Goal: Transaction & Acquisition: Purchase product/service

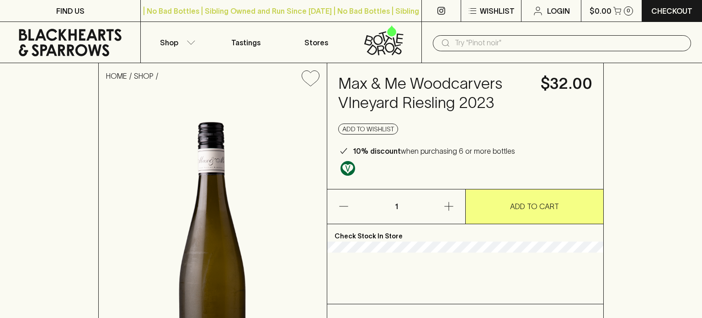
click at [327, 94] on img at bounding box center [213, 269] width 228 height 350
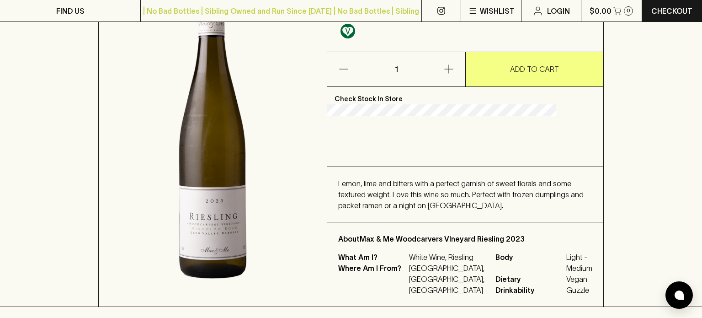
scroll to position [107, 0]
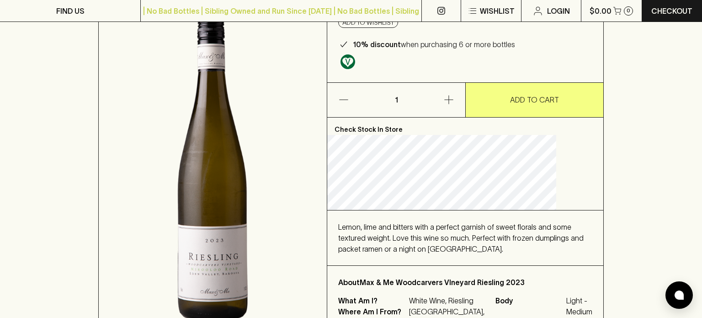
click at [448, 105] on icon "button" at bounding box center [448, 99] width 11 height 11
click at [447, 104] on icon "button" at bounding box center [448, 100] width 9 height 9
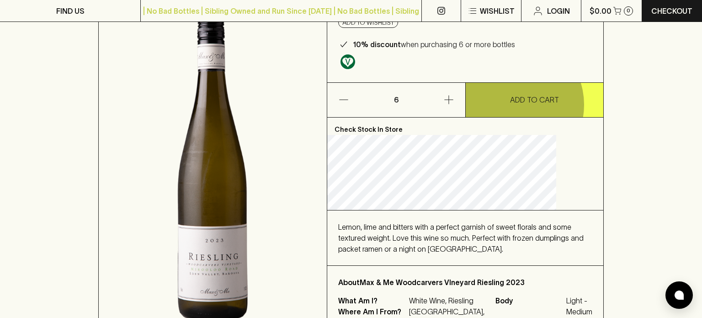
click at [511, 105] on p "ADD TO CART" at bounding box center [534, 99] width 49 height 11
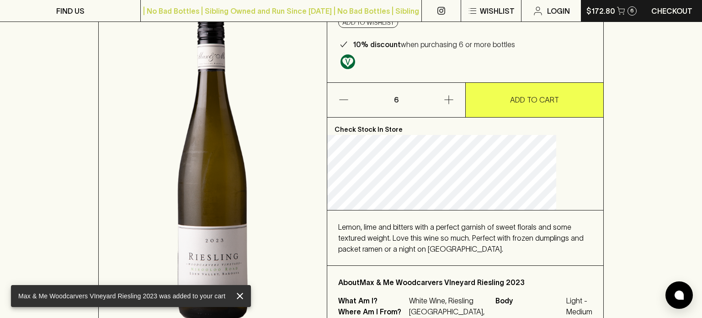
click at [623, 12] on icon "button" at bounding box center [621, 11] width 8 height 8
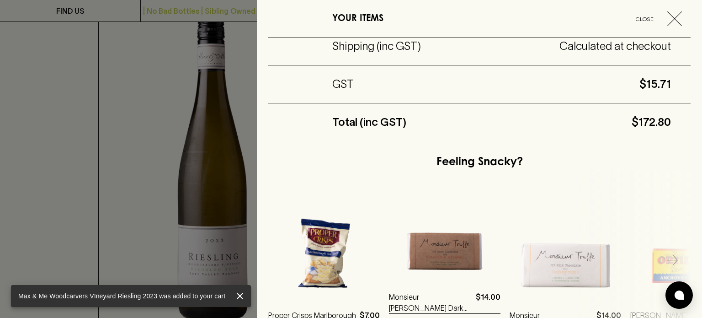
scroll to position [235, 0]
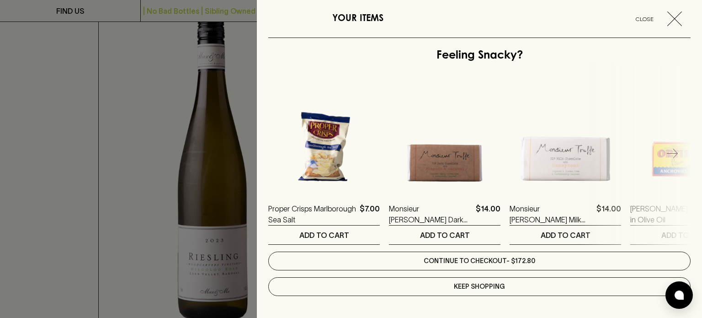
click at [488, 255] on link "Continue to checkout - $172.80" at bounding box center [479, 260] width 422 height 19
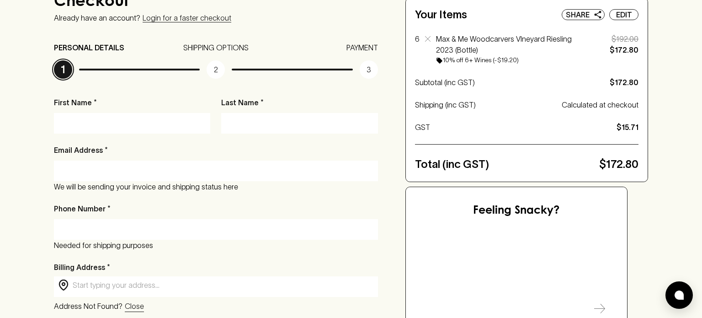
scroll to position [44, 0]
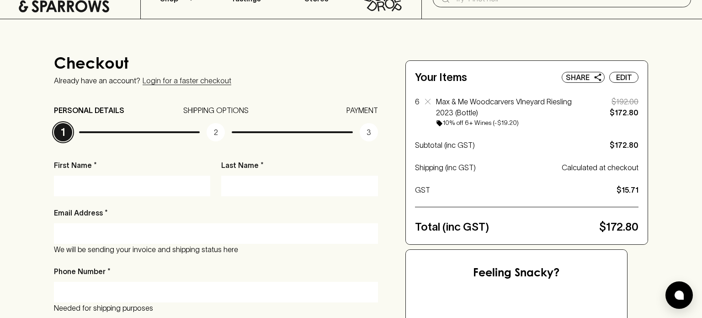
click at [169, 180] on input "First Name *" at bounding box center [132, 185] width 143 height 15
type input "Conor"
type input "[PERSON_NAME]"
type input "[EMAIL_ADDRESS][DOMAIN_NAME]"
type input "0407741974"
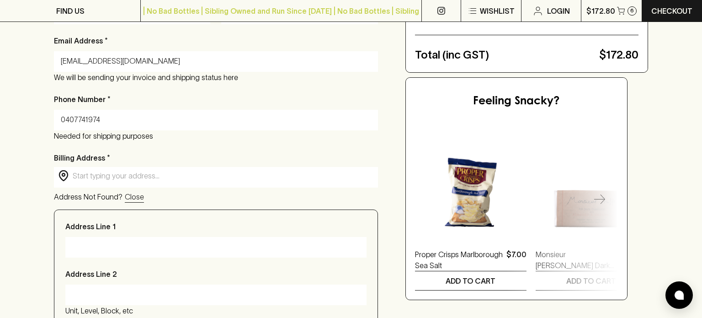
scroll to position [217, 0]
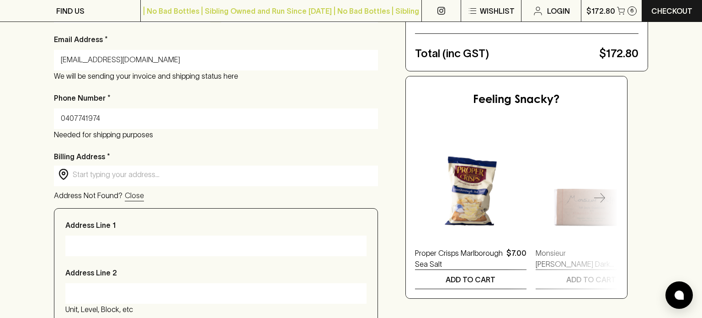
click at [129, 171] on input "text" at bounding box center [223, 174] width 301 height 11
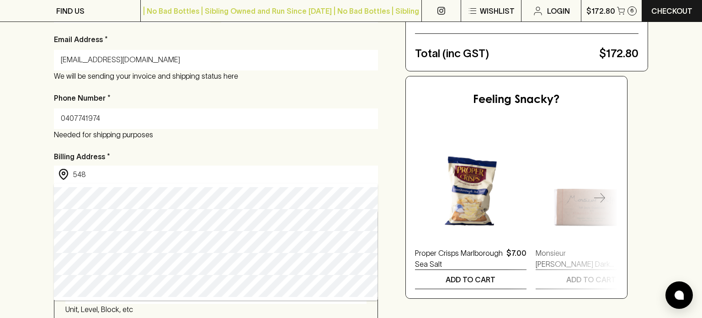
type input "[STREET_ADDRESS]"
type input "[GEOGRAPHIC_DATA]"
type input "3186"
type input "VIC"
type input "[STREET_ADDRESS]"
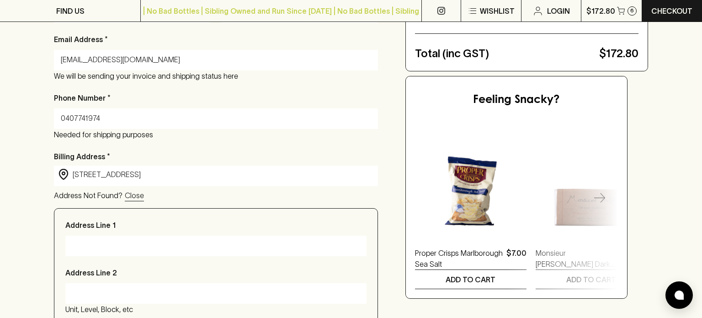
type input "[STREET_ADDRESS]"
type input "Victoria"
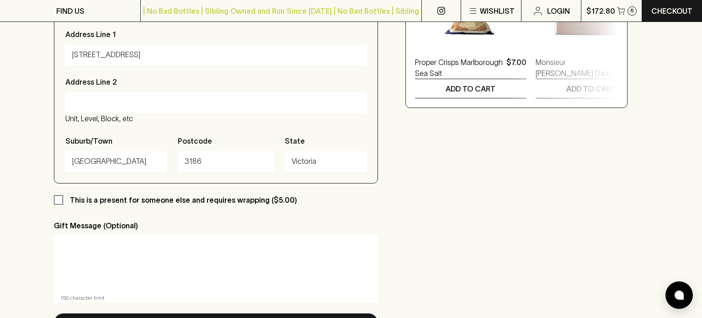
scroll to position [0, 0]
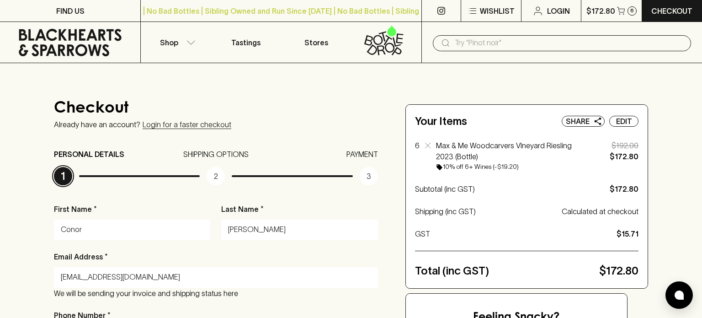
click at [467, 40] on input "text" at bounding box center [569, 43] width 229 height 15
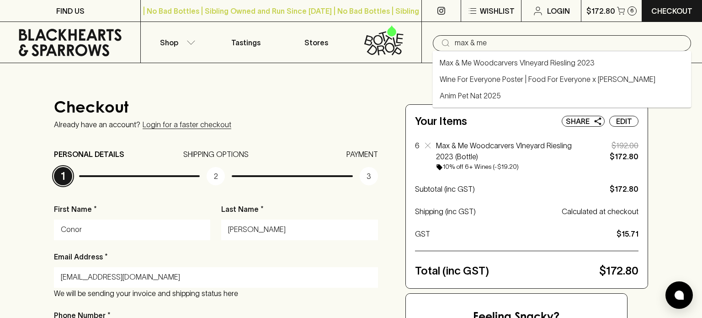
type input "max & me"
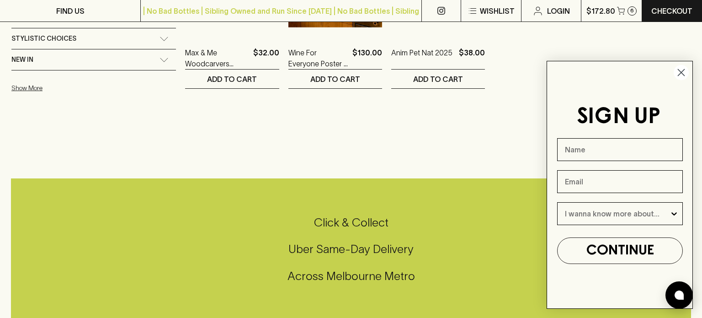
scroll to position [309, 0]
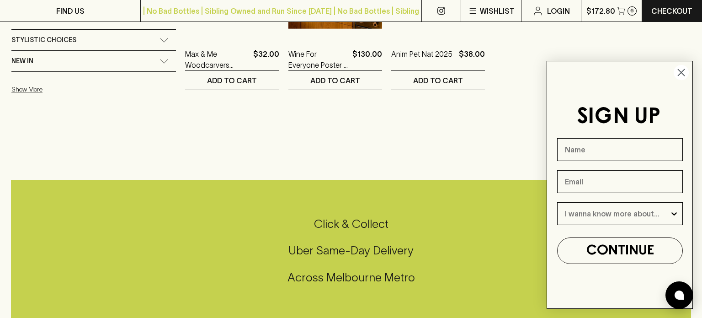
click at [683, 68] on circle "Close dialog" at bounding box center [681, 72] width 15 height 15
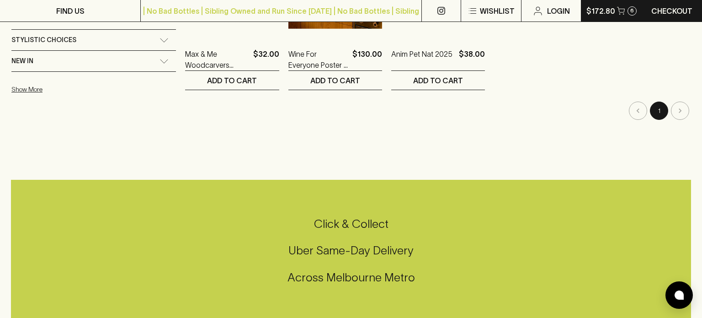
click at [619, 16] on button "$172.80 6" at bounding box center [611, 10] width 60 height 21
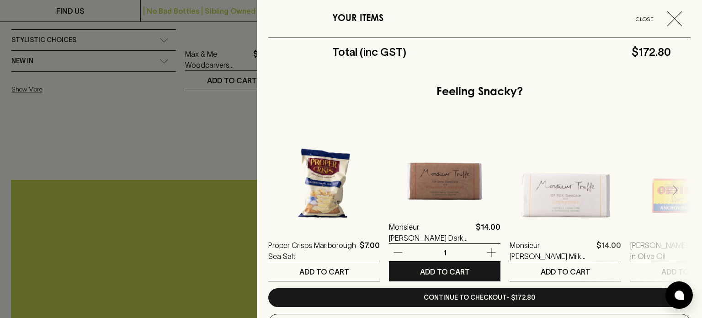
scroll to position [235, 0]
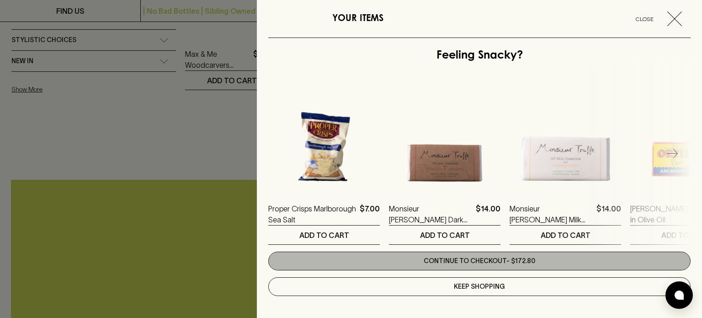
click at [446, 266] on link "Continue to checkout - $172.80" at bounding box center [479, 260] width 422 height 19
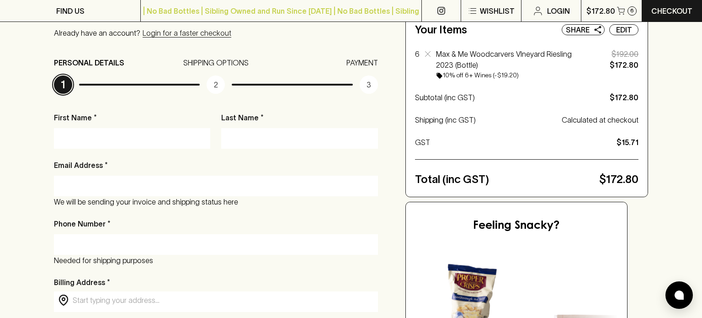
scroll to position [89, 0]
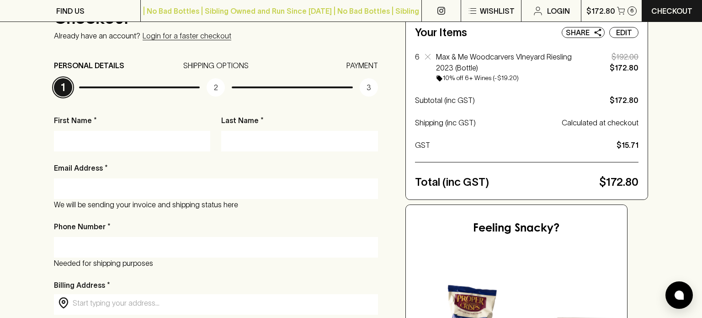
click at [88, 137] on input "First Name *" at bounding box center [132, 140] width 143 height 15
type input "Conor"
type input "[PERSON_NAME]"
type input "[EMAIL_ADDRESS][DOMAIN_NAME]"
type input "0407741974"
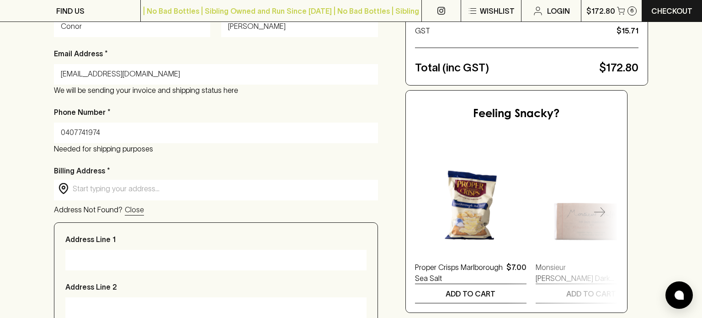
scroll to position [203, 0]
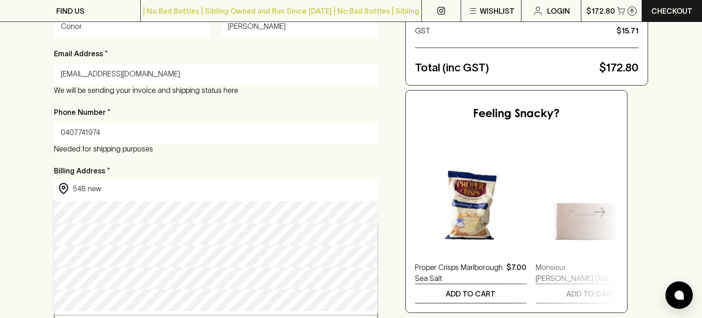
type input "[STREET_ADDRESS]"
type input "[GEOGRAPHIC_DATA]"
type input "3186"
type input "VIC"
type input "[STREET_ADDRESS]"
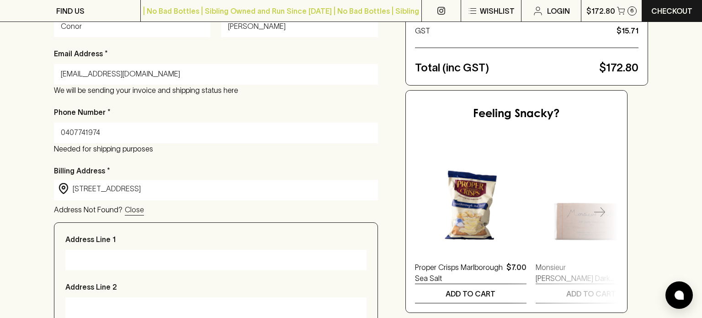
type input "[STREET_ADDRESS]"
type input "Victoria"
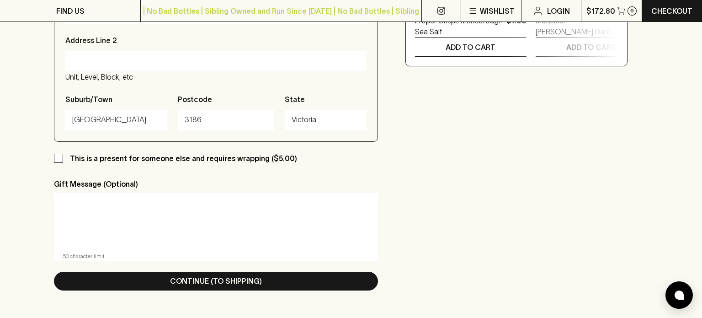
scroll to position [451, 0]
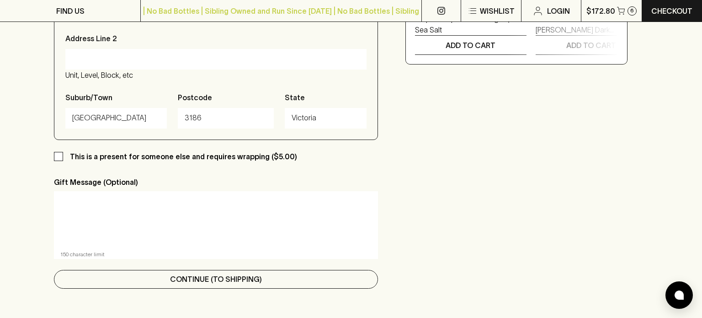
click at [194, 282] on p "Continue (To Shipping)" at bounding box center [216, 278] width 92 height 11
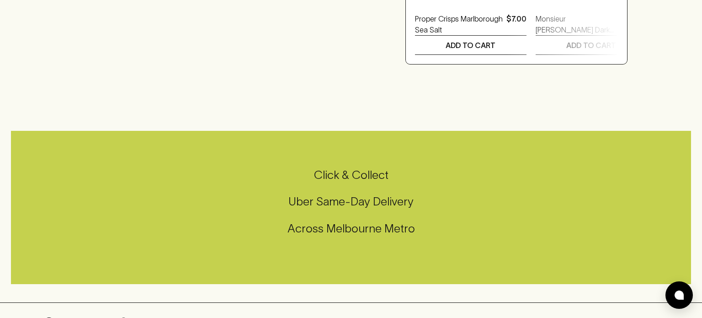
scroll to position [0, 0]
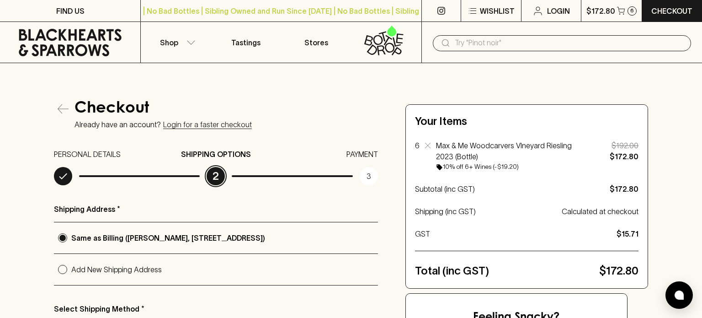
radio input "true"
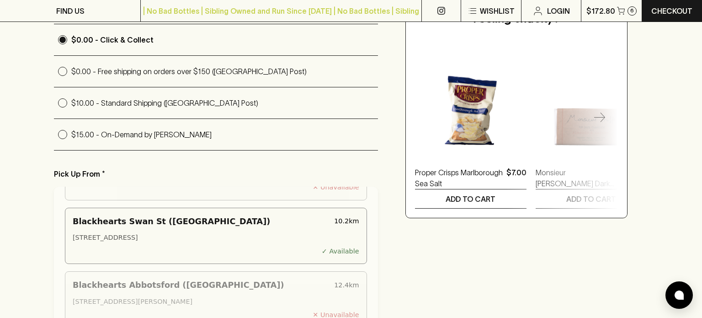
scroll to position [130, 0]
click at [63, 69] on input "$0.00 - Free shipping on orders over $150 ([GEOGRAPHIC_DATA] Post)" at bounding box center [62, 71] width 17 height 17
radio input "true"
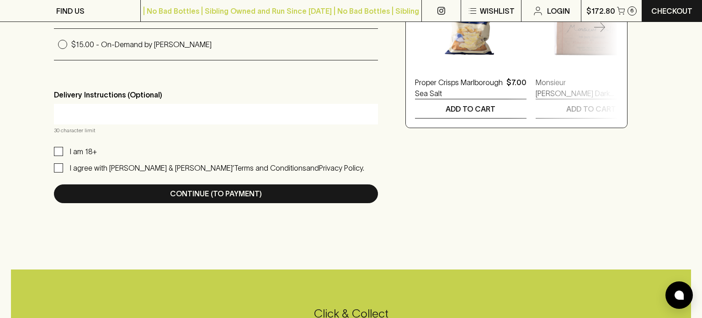
scroll to position [389, 0]
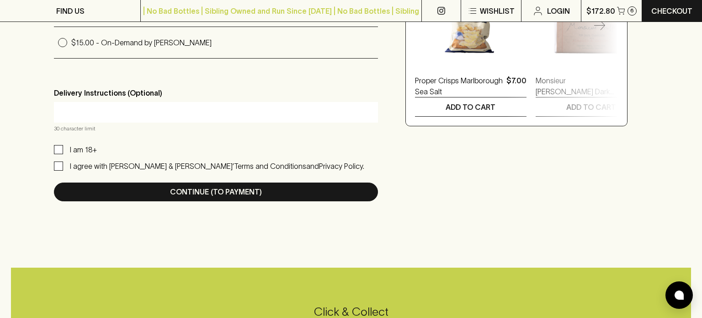
click at [62, 149] on input "I am 18+" at bounding box center [58, 149] width 9 height 9
checkbox input "true"
click at [60, 161] on input "I agree with [PERSON_NAME] & [PERSON_NAME]’ Terms and Conditions and Privacy Po…" at bounding box center [58, 165] width 9 height 9
checkbox input "true"
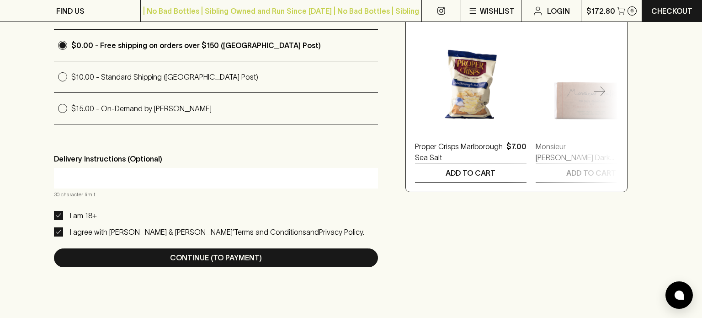
scroll to position [490, 0]
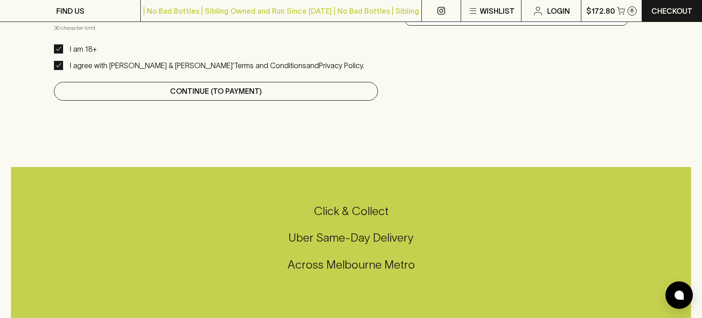
click at [228, 91] on p "Continue (To Payment)" at bounding box center [216, 90] width 92 height 11
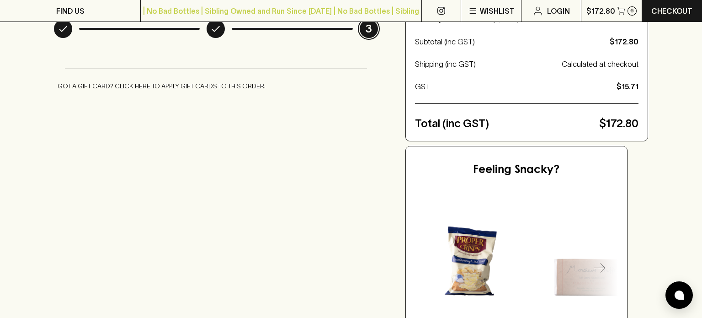
scroll to position [151, 0]
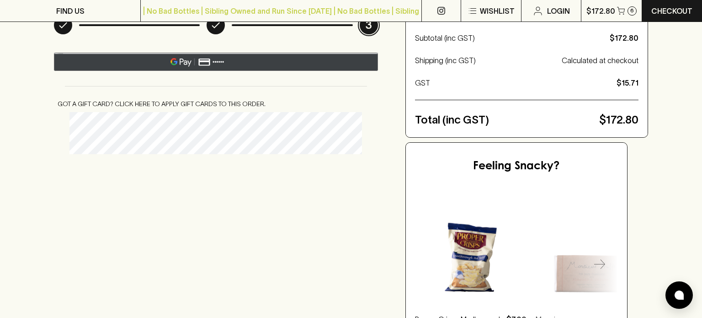
click at [210, 69] on div "@import url(//[DOMAIN_NAME][URL]) ••••••" at bounding box center [216, 62] width 324 height 18
